Goal: Transaction & Acquisition: Purchase product/service

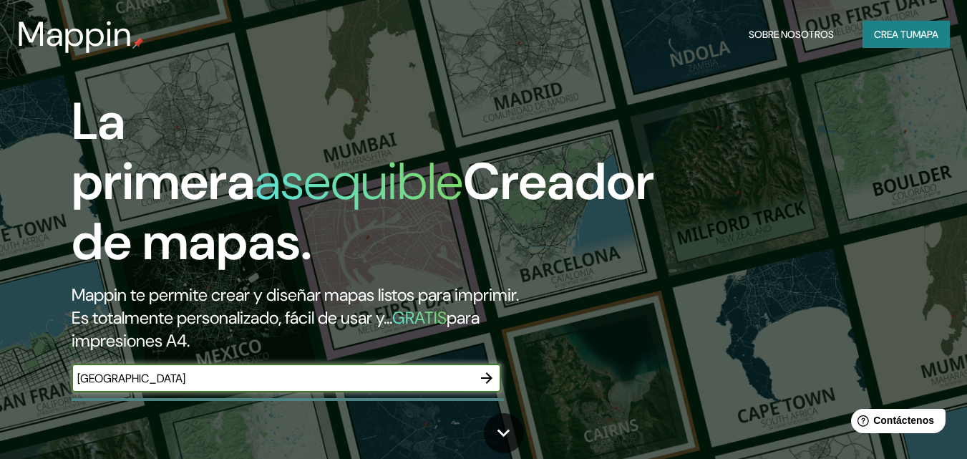
type input "[GEOGRAPHIC_DATA]"
click at [912, 31] on font "mapa" at bounding box center [925, 34] width 26 height 13
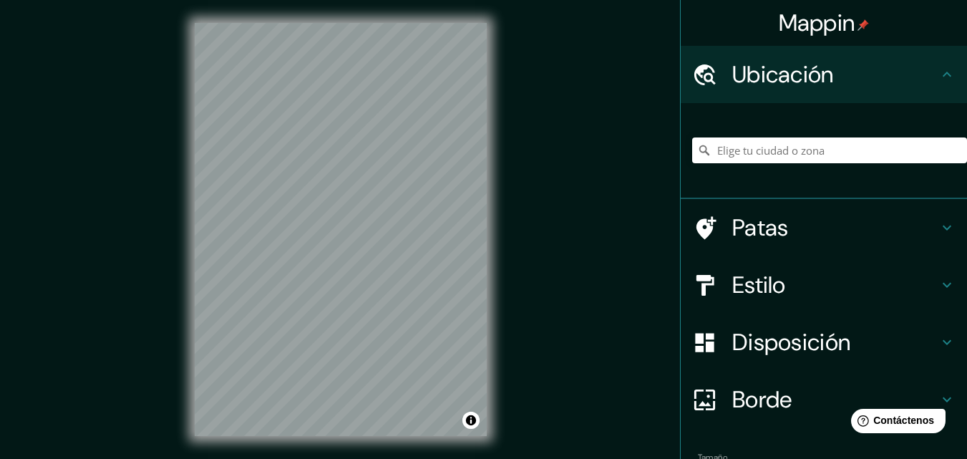
click at [806, 221] on h4 "Patas" at bounding box center [835, 227] width 206 height 29
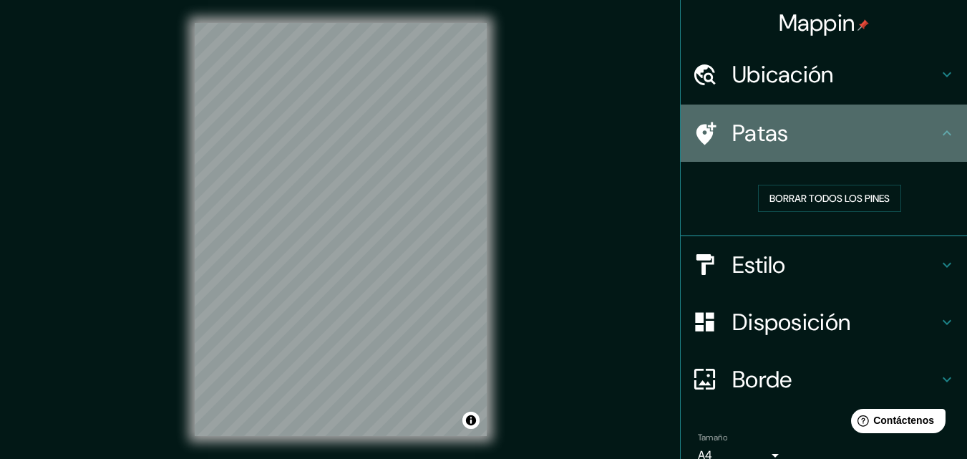
click at [846, 150] on div "Patas" at bounding box center [823, 132] width 286 height 57
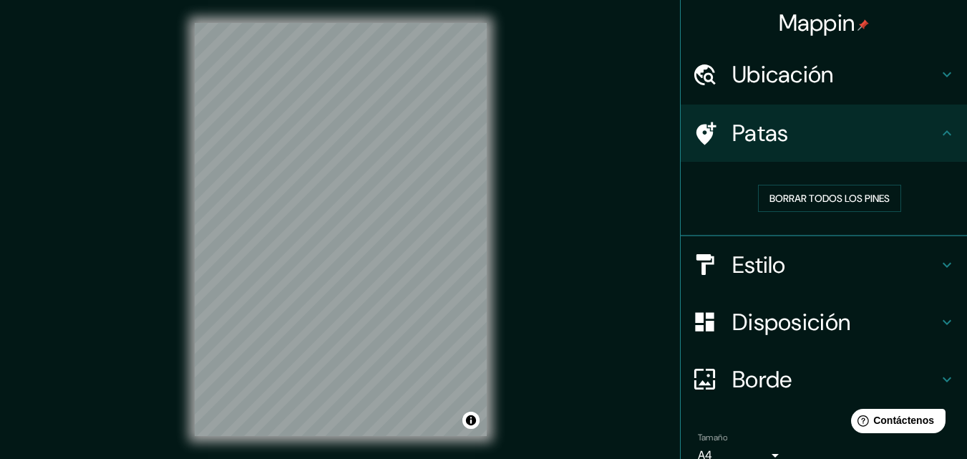
click at [919, 75] on h4 "Ubicación" at bounding box center [835, 74] width 206 height 29
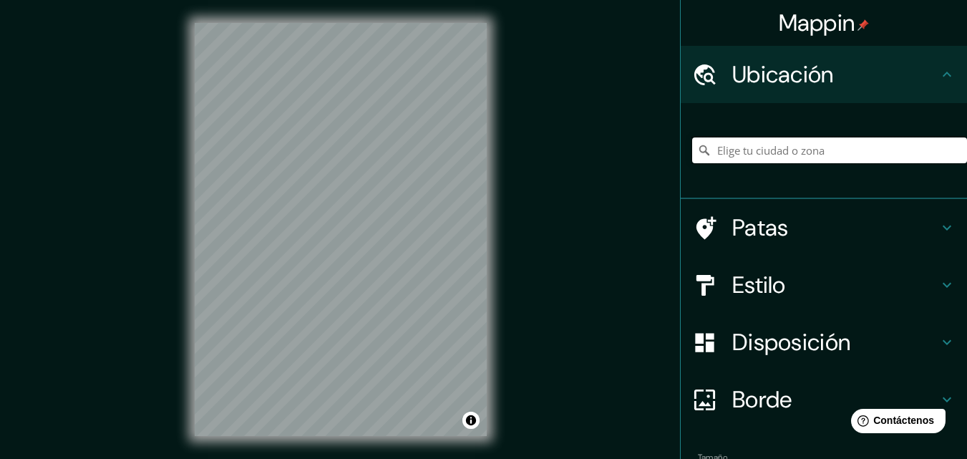
click at [814, 142] on input "Elige tu ciudad o zona" at bounding box center [829, 150] width 275 height 26
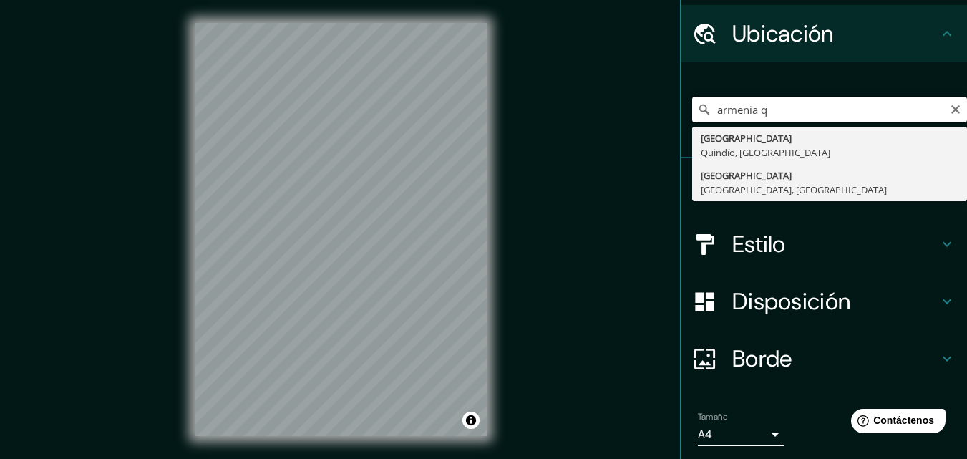
scroll to position [72, 0]
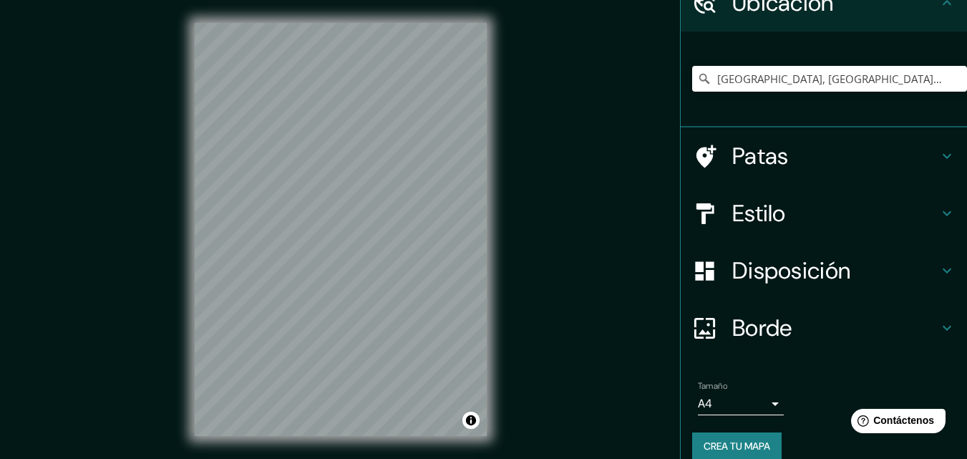
click at [768, 212] on font "Estilo" at bounding box center [759, 213] width 54 height 30
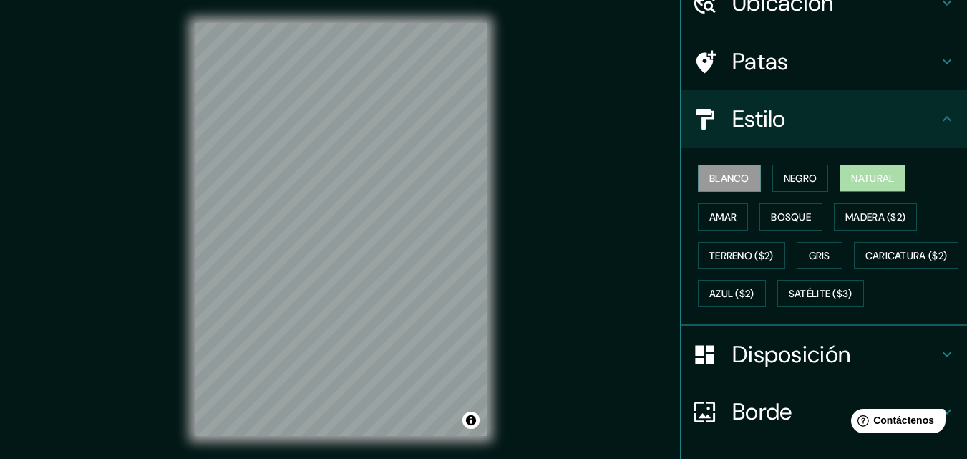
click at [870, 173] on font "Natural" at bounding box center [872, 178] width 43 height 13
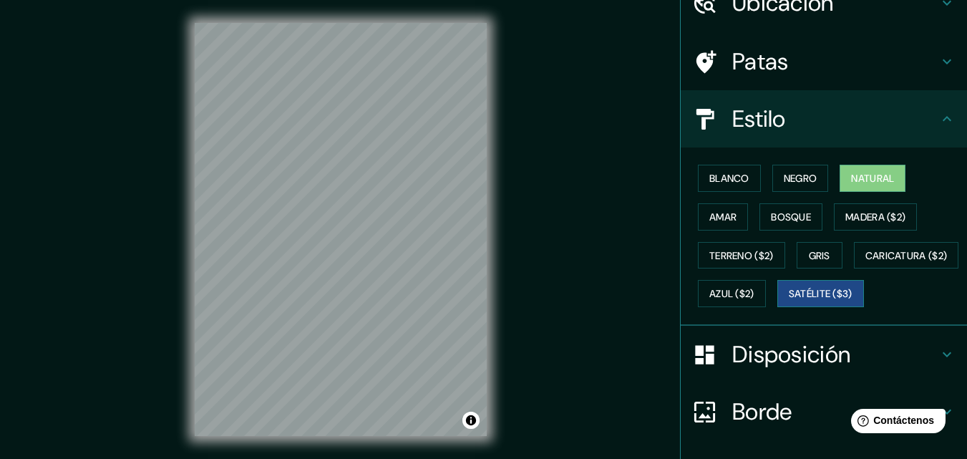
click at [788, 303] on font "Satélite ($3)" at bounding box center [820, 293] width 64 height 19
click at [250, 458] on html "Mappin Ubicación Armenia, Quindío, Colombia Patas Estilo Blanco Negro Natural A…" at bounding box center [483, 229] width 967 height 459
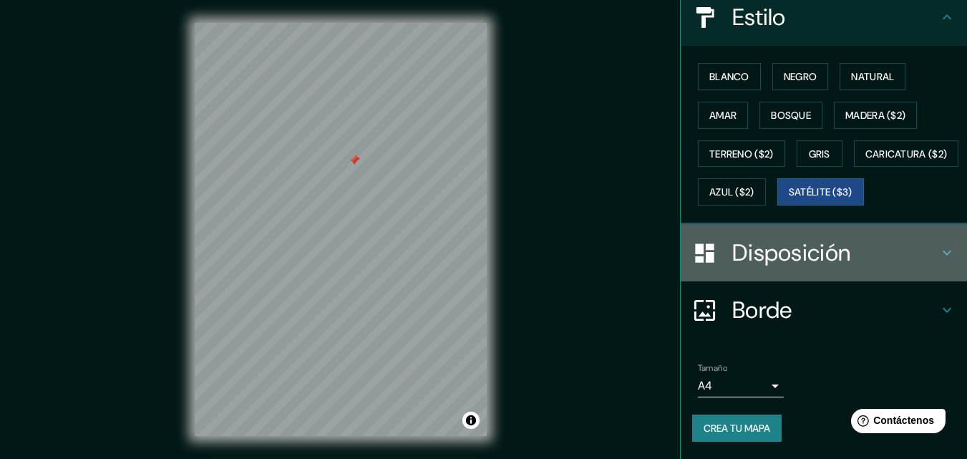
click at [814, 263] on font "Disposición" at bounding box center [791, 253] width 118 height 30
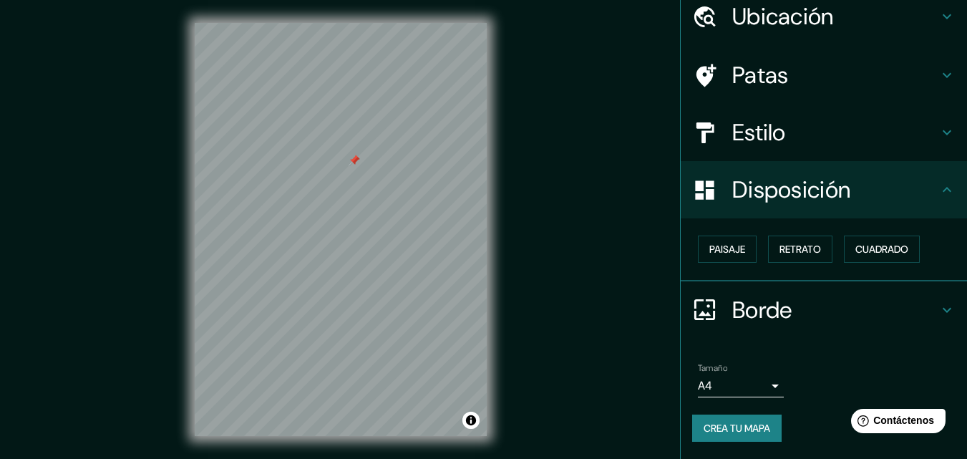
scroll to position [57, 0]
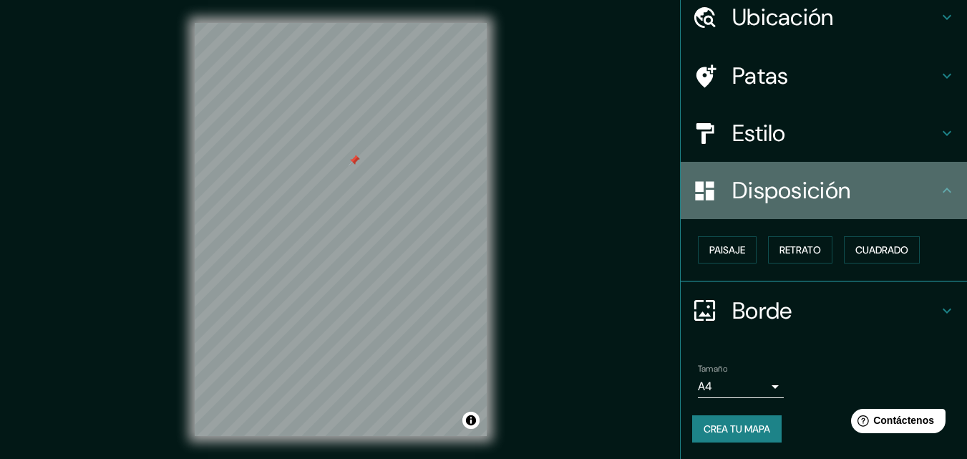
click at [825, 212] on div "Disposición" at bounding box center [823, 190] width 286 height 57
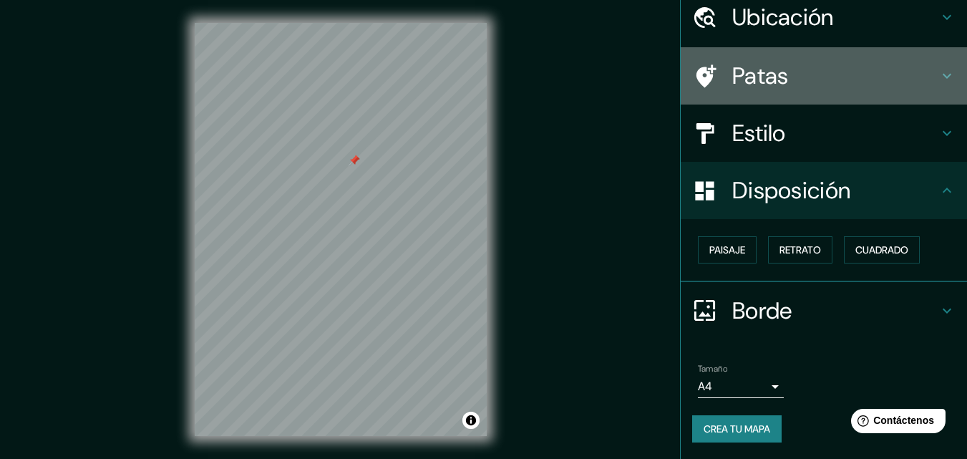
click at [773, 82] on font "Patas" at bounding box center [760, 76] width 57 height 30
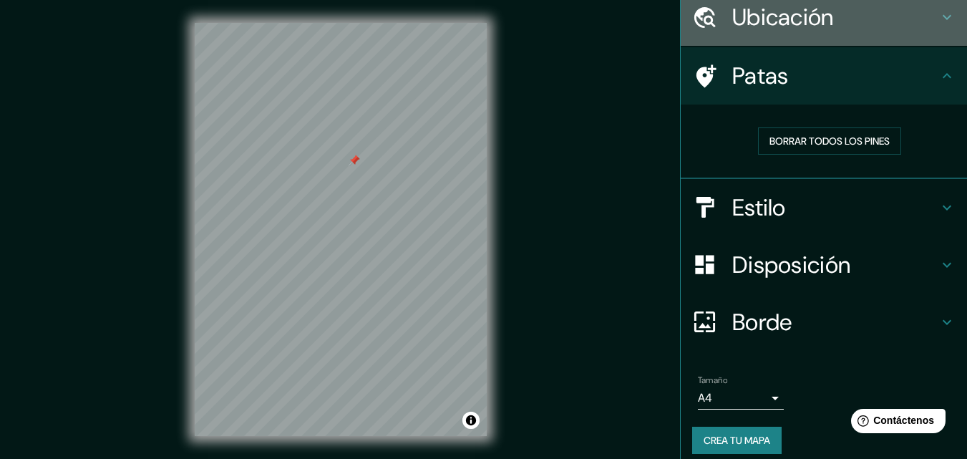
click at [799, 25] on font "Ubicación" at bounding box center [783, 17] width 102 height 30
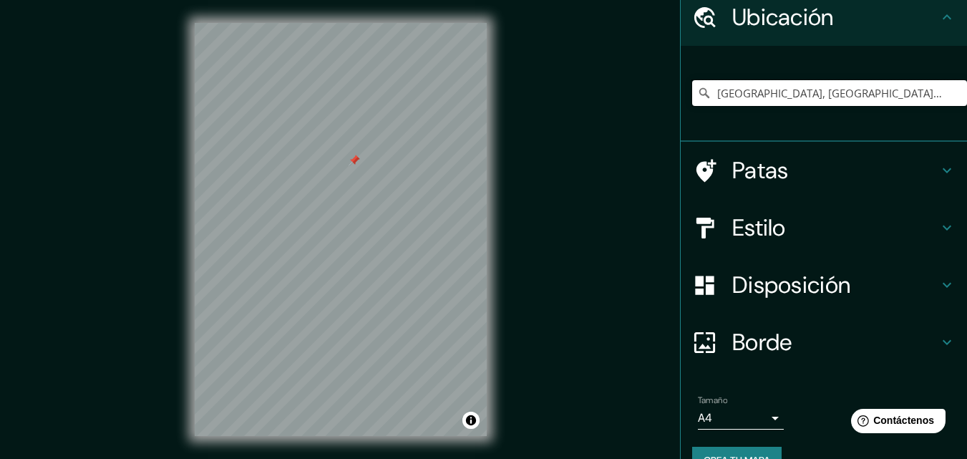
click at [332, 76] on div "Mappin Ubicación Armenia, Quindío, Colombia Patas Estilo Disposición Borde Elig…" at bounding box center [483, 240] width 967 height 481
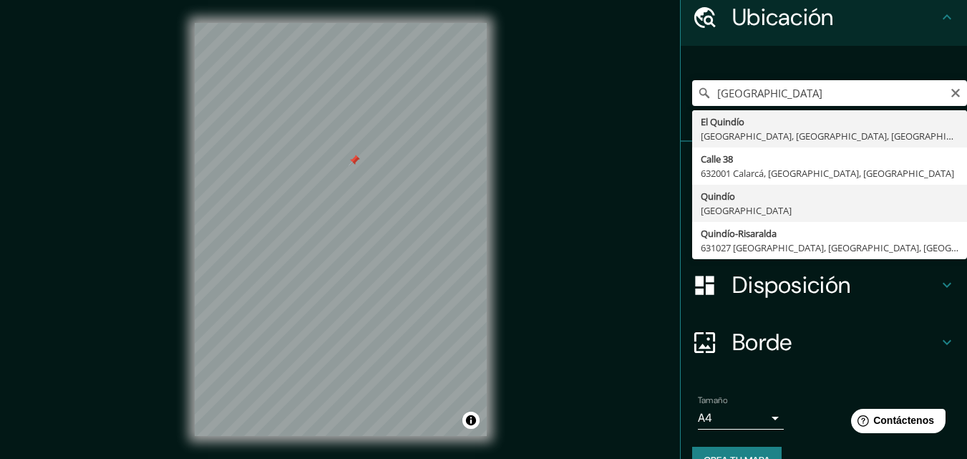
type input "Quindío, [GEOGRAPHIC_DATA]"
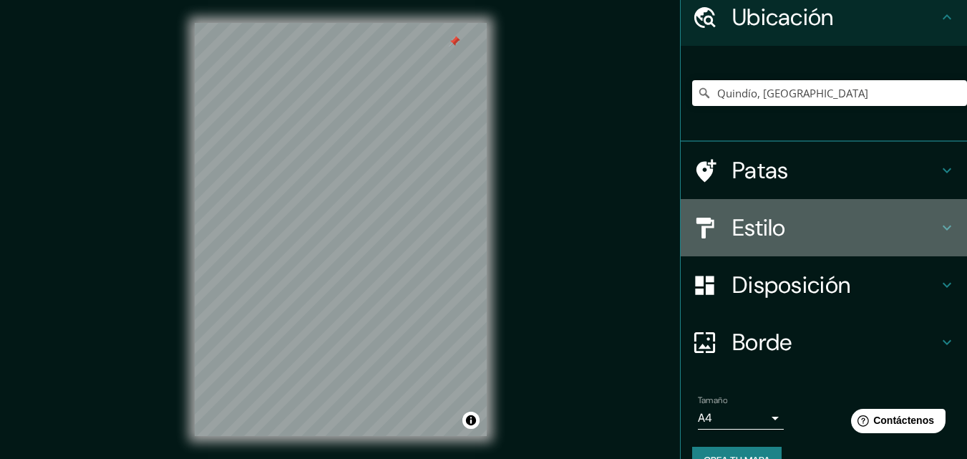
click at [745, 248] on div "Estilo" at bounding box center [823, 227] width 286 height 57
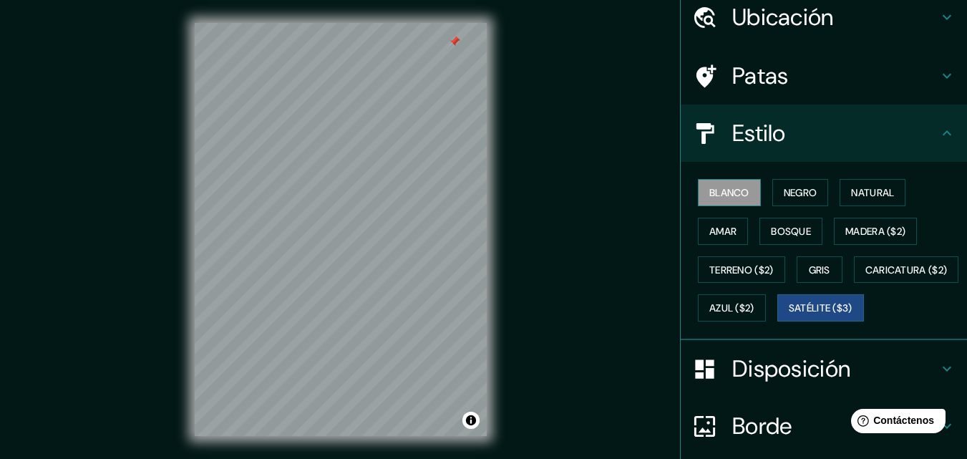
click at [731, 196] on font "Blanco" at bounding box center [729, 192] width 40 height 13
click at [771, 79] on font "Patas" at bounding box center [760, 76] width 57 height 30
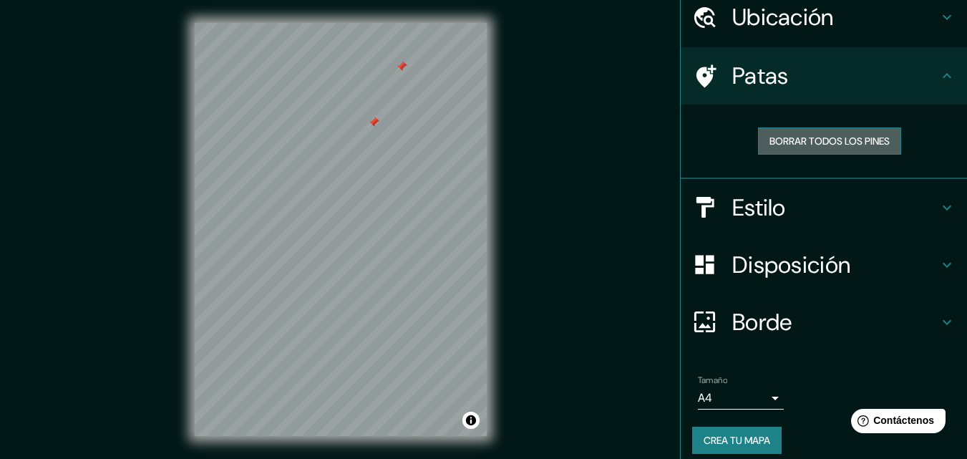
click at [781, 142] on font "Borrar todos los pines" at bounding box center [829, 140] width 120 height 13
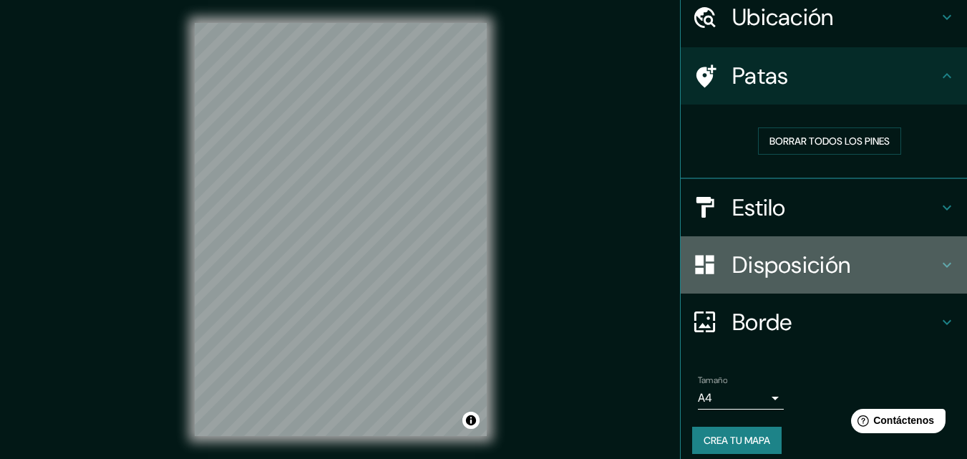
click at [765, 255] on font "Disposición" at bounding box center [791, 265] width 118 height 30
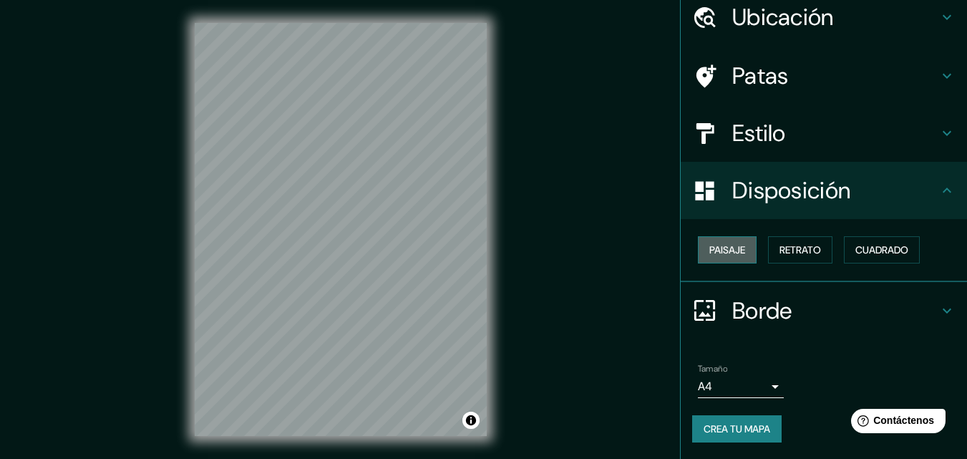
click at [725, 255] on font "Paisaje" at bounding box center [727, 249] width 36 height 13
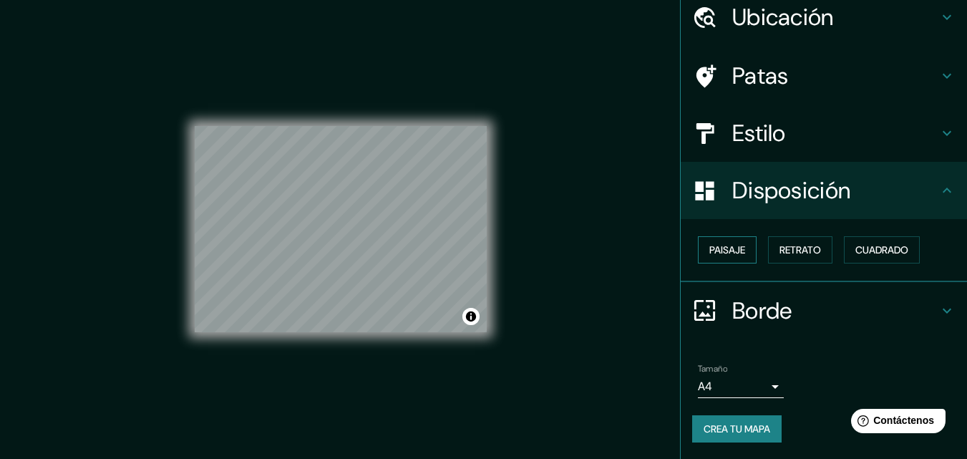
click at [725, 254] on font "Paisaje" at bounding box center [727, 249] width 36 height 13
click at [801, 250] on font "Retrato" at bounding box center [799, 249] width 41 height 13
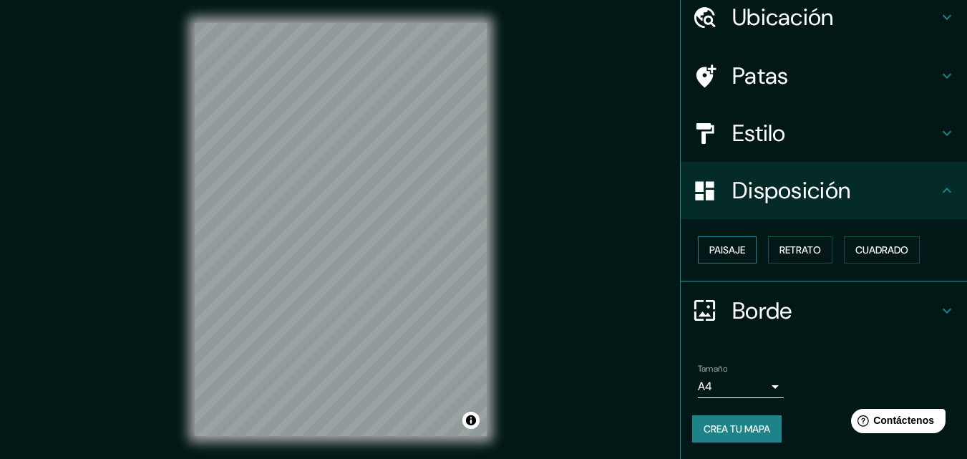
click at [719, 250] on font "Paisaje" at bounding box center [727, 249] width 36 height 13
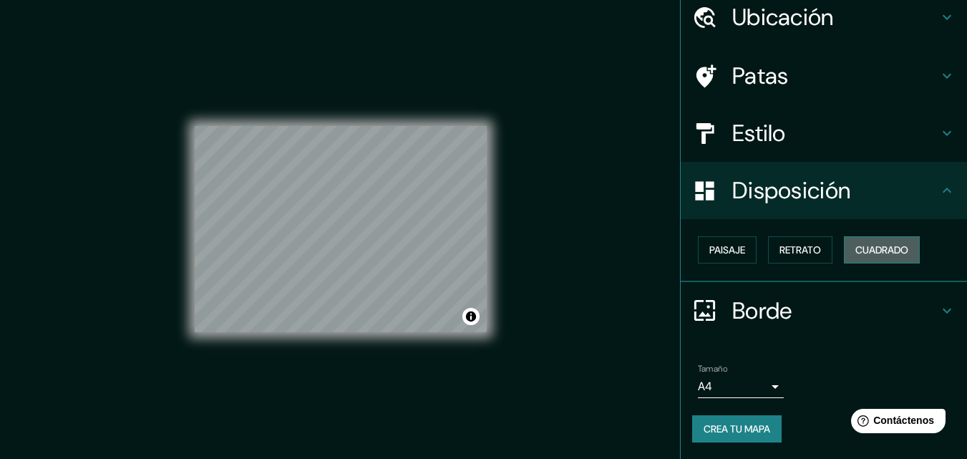
click at [861, 249] on font "Cuadrado" at bounding box center [881, 249] width 53 height 13
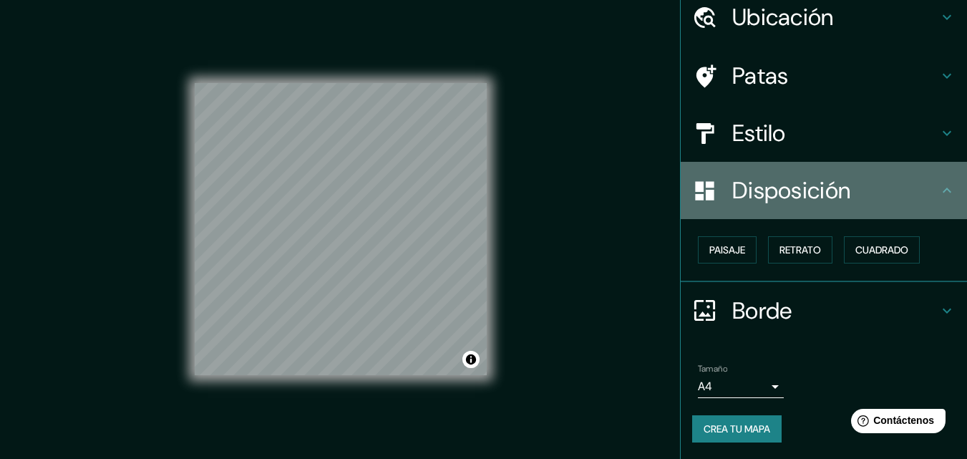
click at [832, 199] on font "Disposición" at bounding box center [791, 190] width 118 height 30
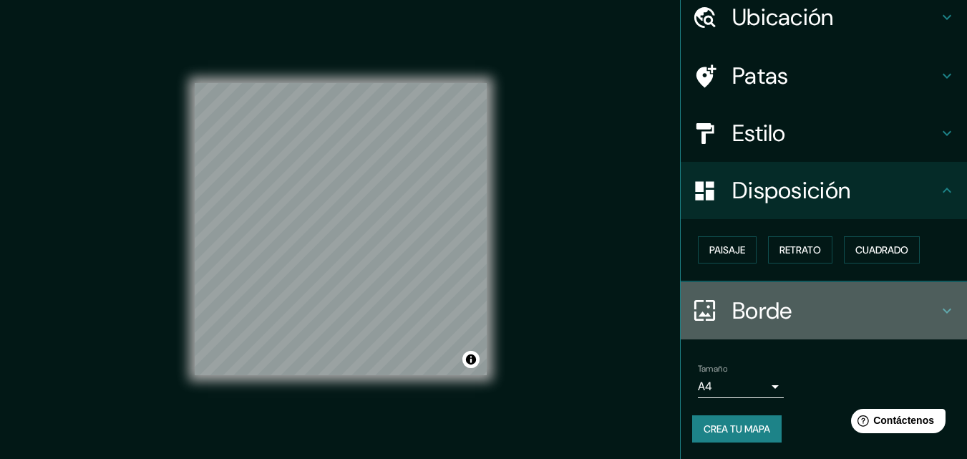
click at [760, 317] on font "Borde" at bounding box center [762, 310] width 60 height 30
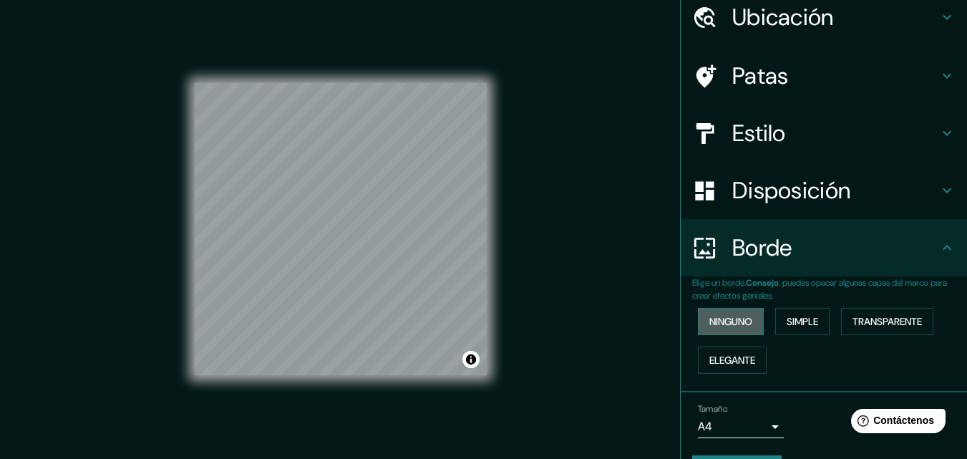
click at [733, 325] on font "Ninguno" at bounding box center [730, 321] width 43 height 13
click at [734, 356] on font "Elegante" at bounding box center [732, 359] width 46 height 13
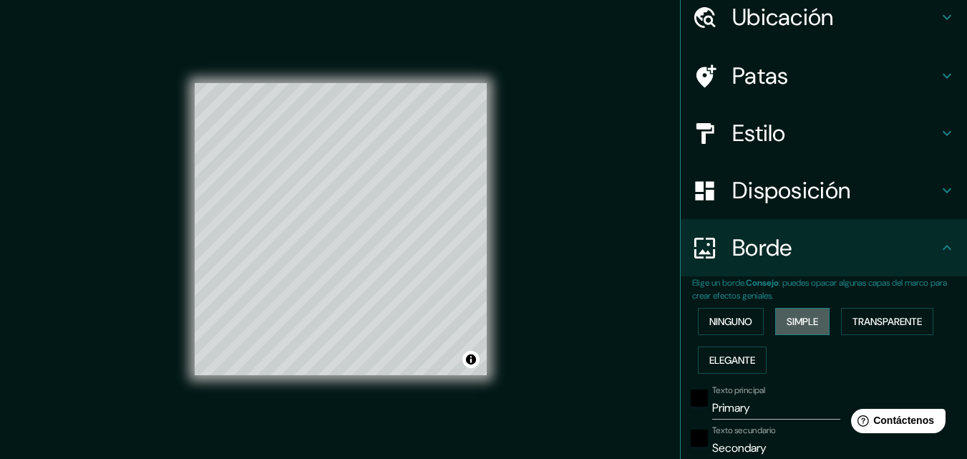
click at [789, 331] on button "Simple" at bounding box center [802, 321] width 54 height 27
click at [897, 332] on button "Transparente" at bounding box center [887, 321] width 92 height 27
click at [740, 336] on div "Ninguno Simple Transparente Elegante" at bounding box center [829, 340] width 275 height 77
click at [743, 333] on button "Ninguno" at bounding box center [731, 321] width 66 height 27
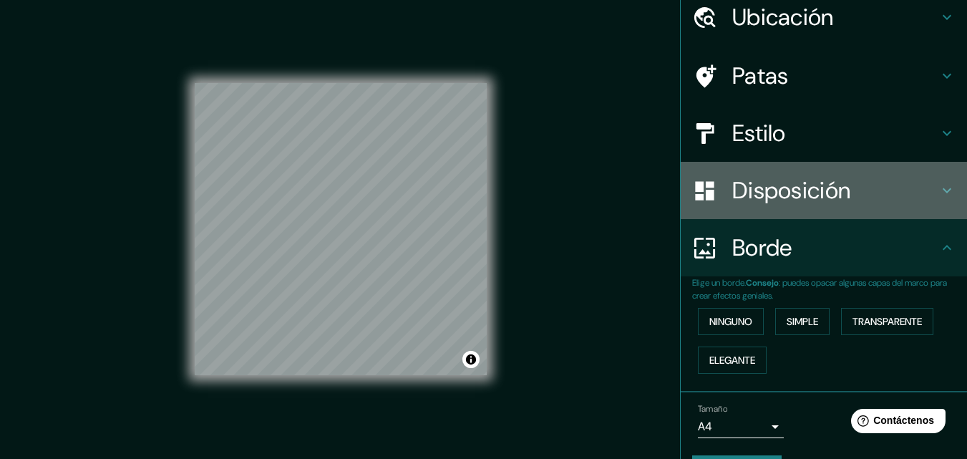
click at [770, 205] on font "Disposición" at bounding box center [791, 190] width 118 height 30
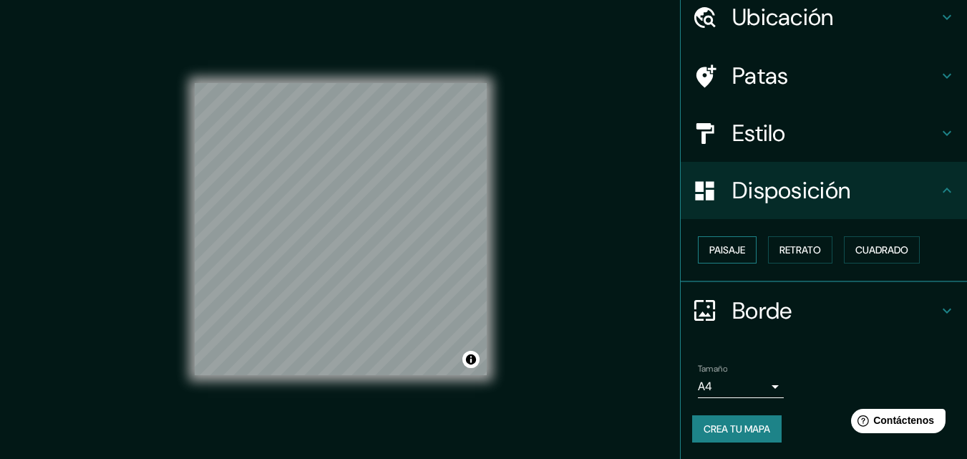
click at [730, 243] on font "Paisaje" at bounding box center [727, 249] width 36 height 13
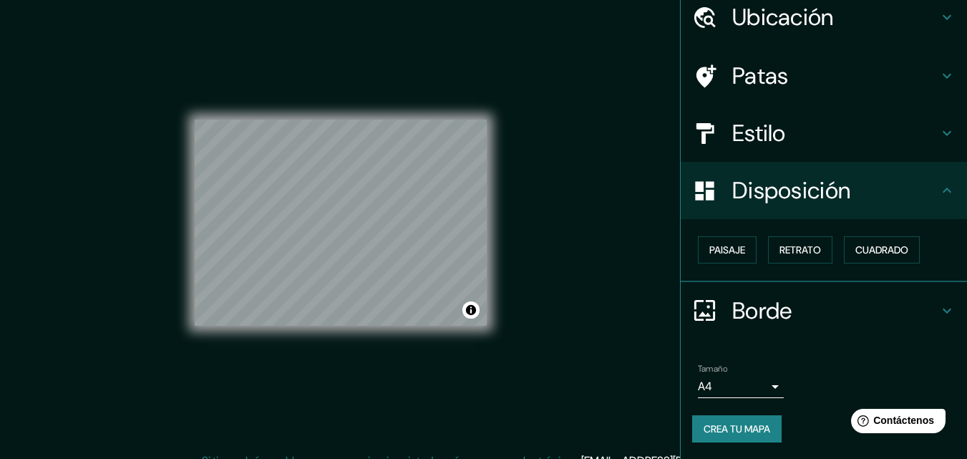
scroll to position [0, 0]
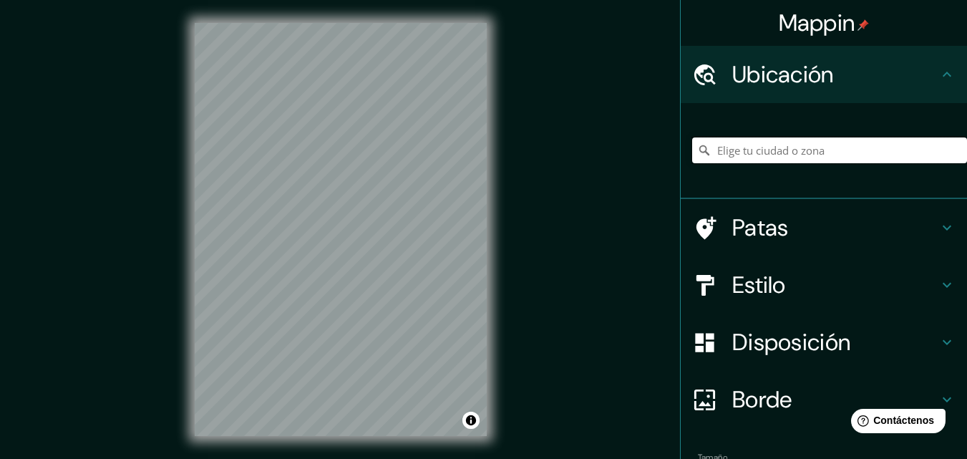
click at [725, 153] on input "Elige tu ciudad o zona" at bounding box center [829, 150] width 275 height 26
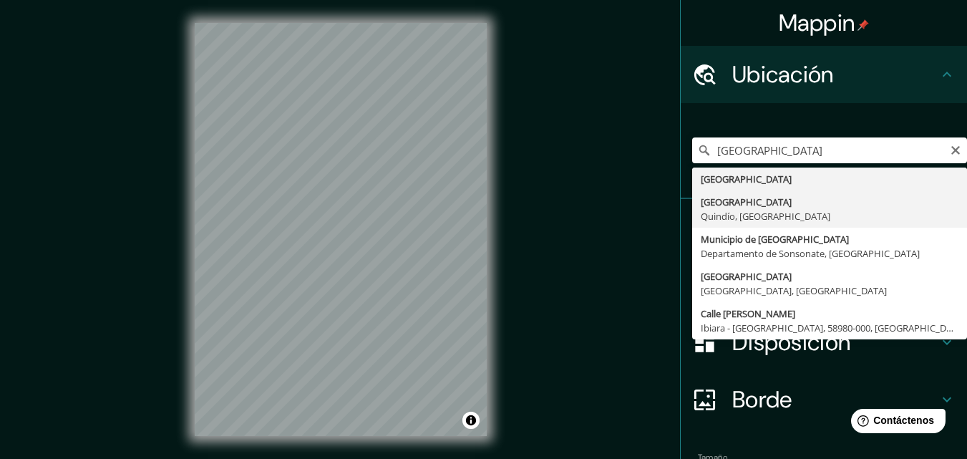
type input "[GEOGRAPHIC_DATA], [GEOGRAPHIC_DATA], [GEOGRAPHIC_DATA]"
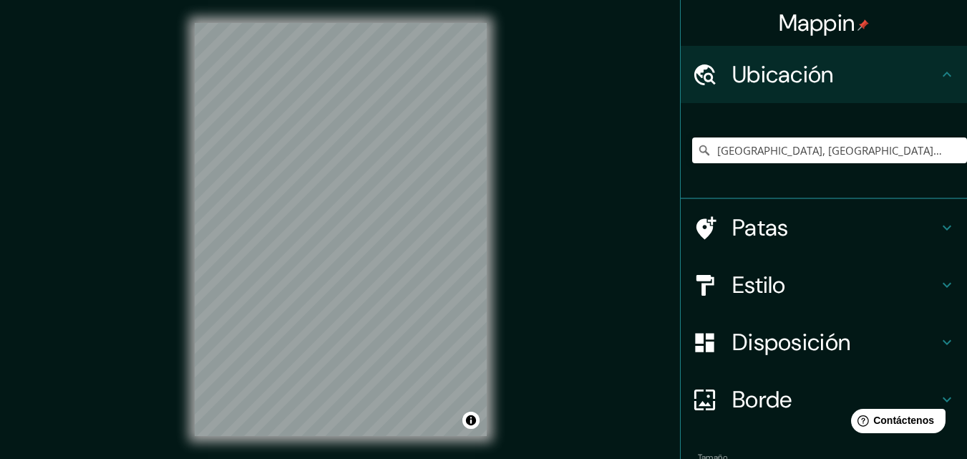
click at [785, 280] on h4 "Estilo" at bounding box center [835, 284] width 206 height 29
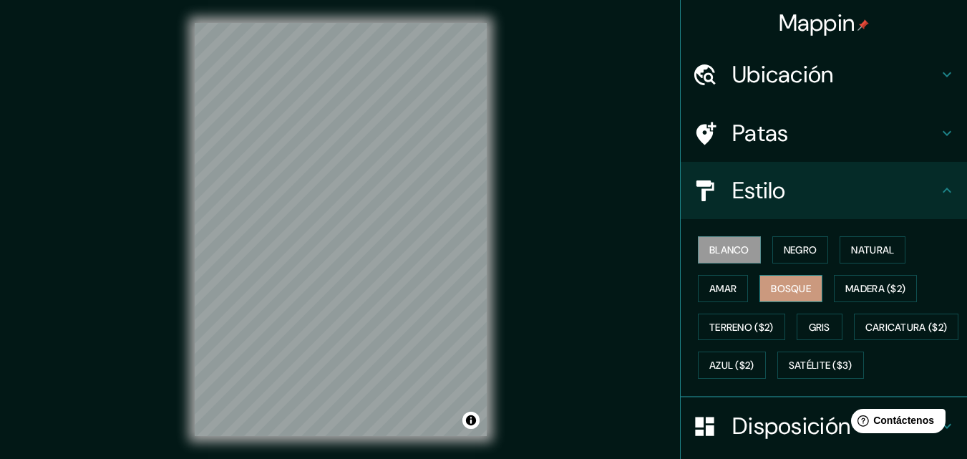
click at [791, 295] on font "Bosque" at bounding box center [790, 288] width 40 height 19
click at [788, 372] on font "Satélite ($3)" at bounding box center [820, 365] width 64 height 13
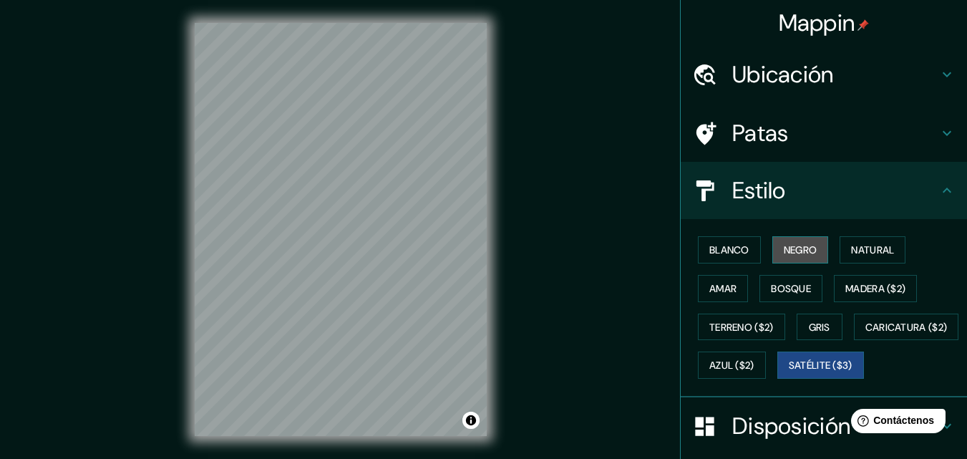
click at [783, 251] on font "Negro" at bounding box center [800, 249] width 34 height 13
click at [788, 372] on font "Satélite ($3)" at bounding box center [820, 365] width 64 height 13
click at [783, 254] on font "Negro" at bounding box center [800, 249] width 34 height 13
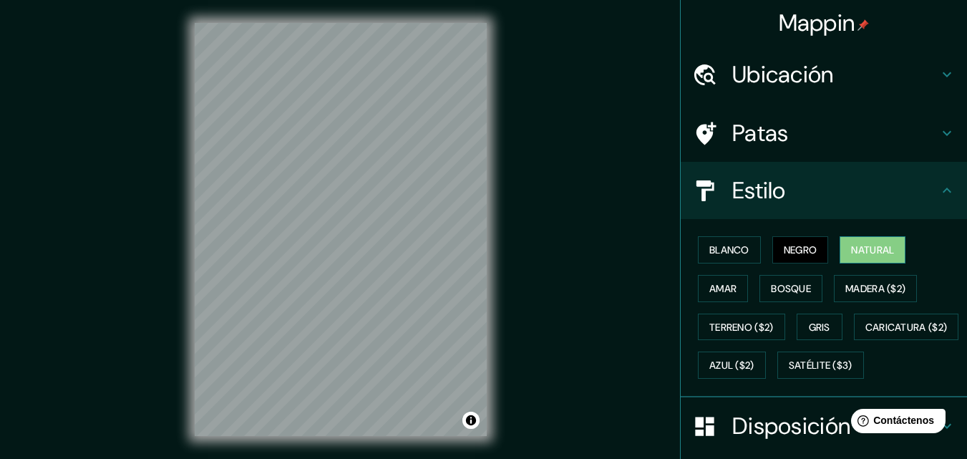
click at [839, 250] on button "Natural" at bounding box center [872, 249] width 66 height 27
click at [792, 246] on font "Negro" at bounding box center [800, 249] width 34 height 13
click at [716, 255] on font "Blanco" at bounding box center [729, 249] width 40 height 13
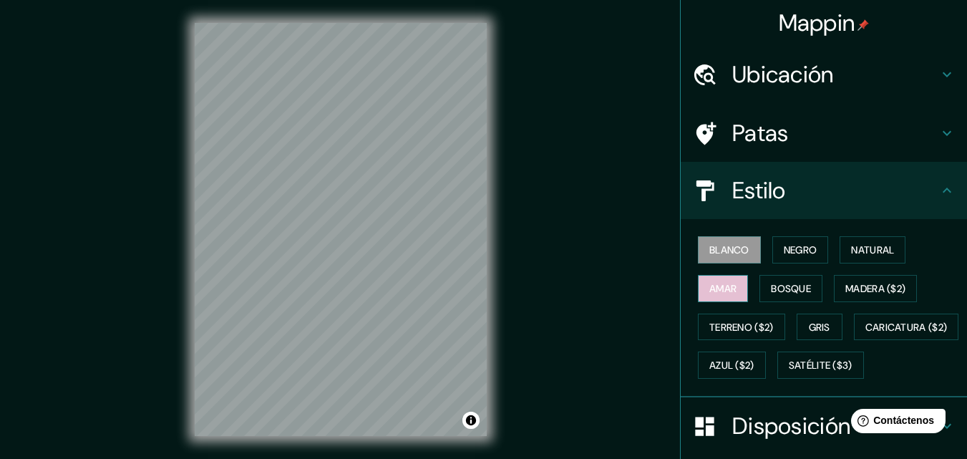
click at [711, 288] on font "Amar" at bounding box center [722, 288] width 27 height 13
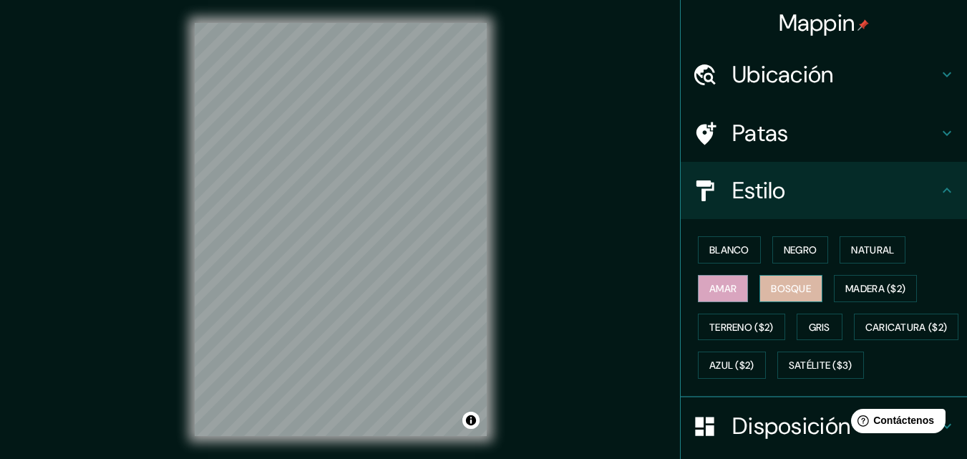
click at [759, 287] on button "Bosque" at bounding box center [790, 288] width 63 height 27
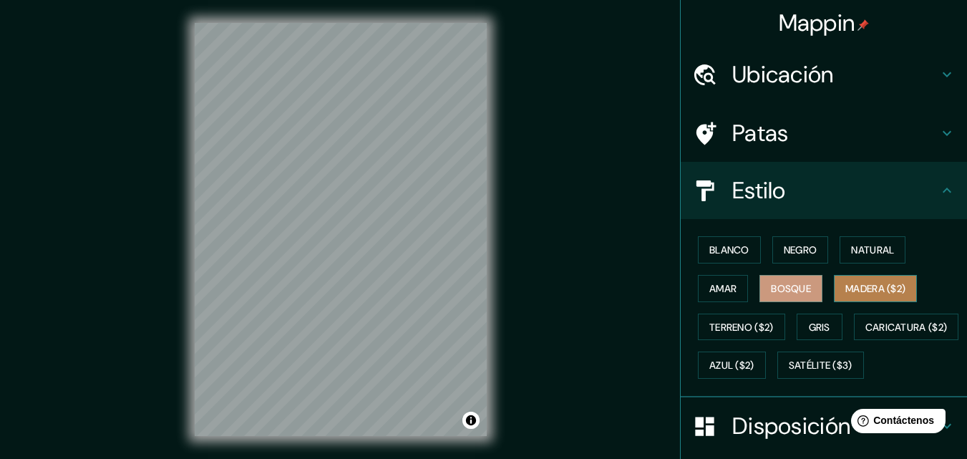
click at [845, 290] on font "Madera ($2)" at bounding box center [875, 288] width 60 height 13
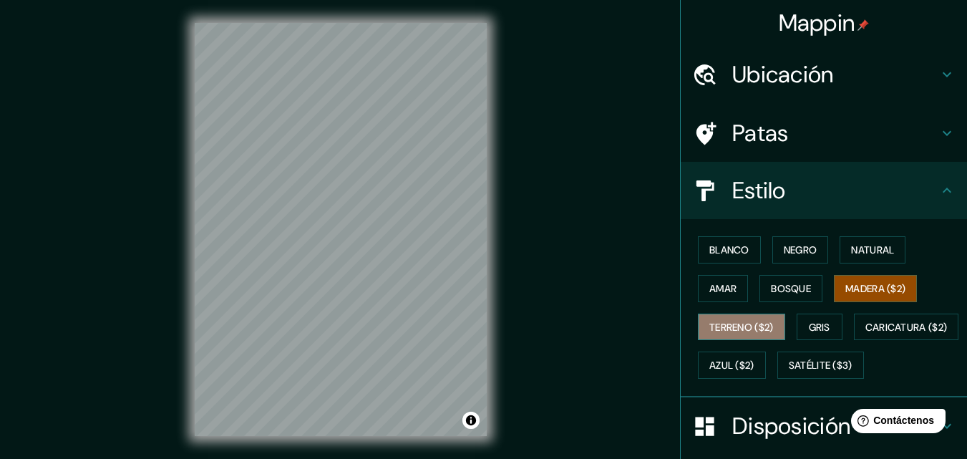
click at [718, 326] on font "Terreno ($2)" at bounding box center [741, 326] width 64 height 13
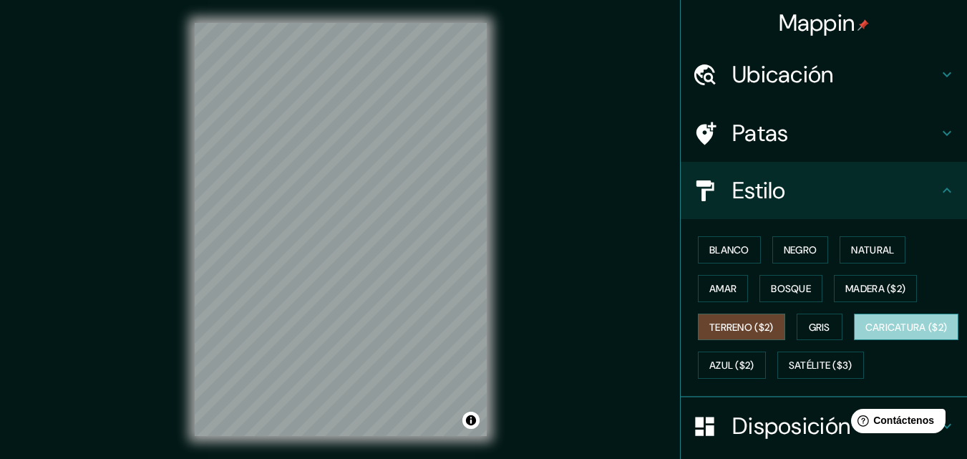
click at [865, 333] on font "Caricatura ($2)" at bounding box center [906, 326] width 82 height 13
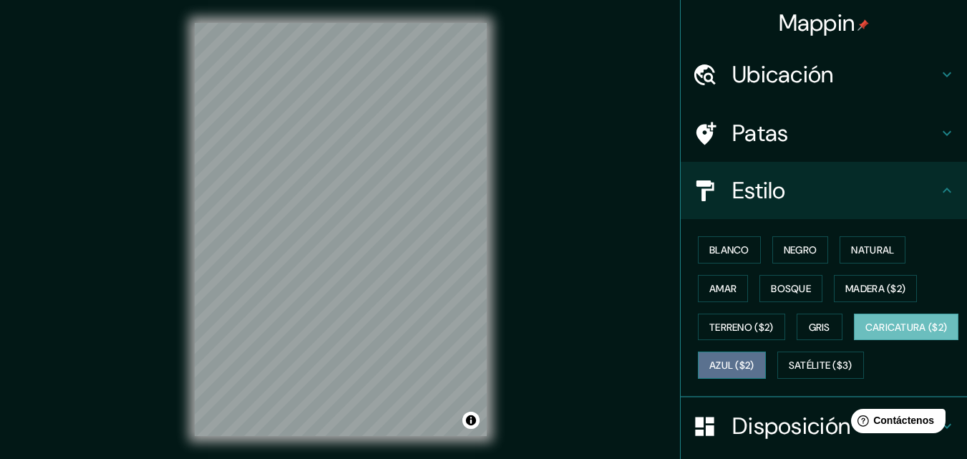
click at [765, 355] on button "Azul ($2)" at bounding box center [732, 364] width 68 height 27
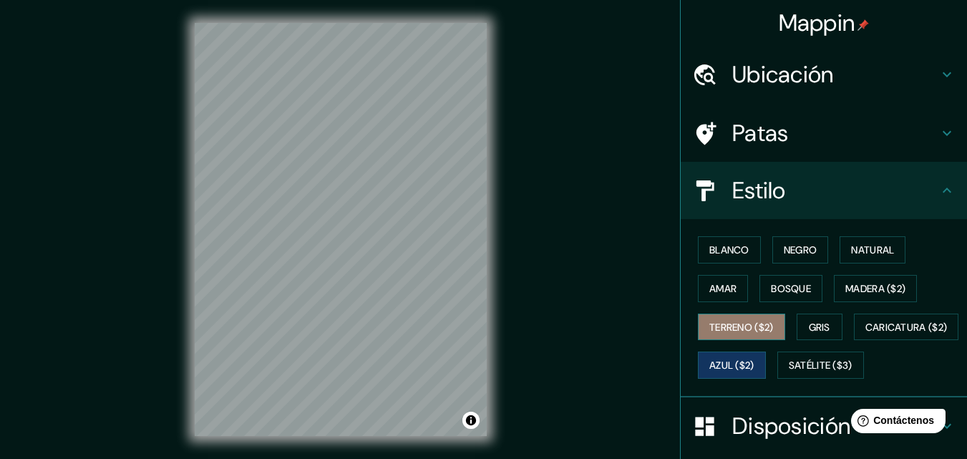
click at [735, 330] on font "Terreno ($2)" at bounding box center [741, 326] width 64 height 13
